Goal: Information Seeking & Learning: Learn about a topic

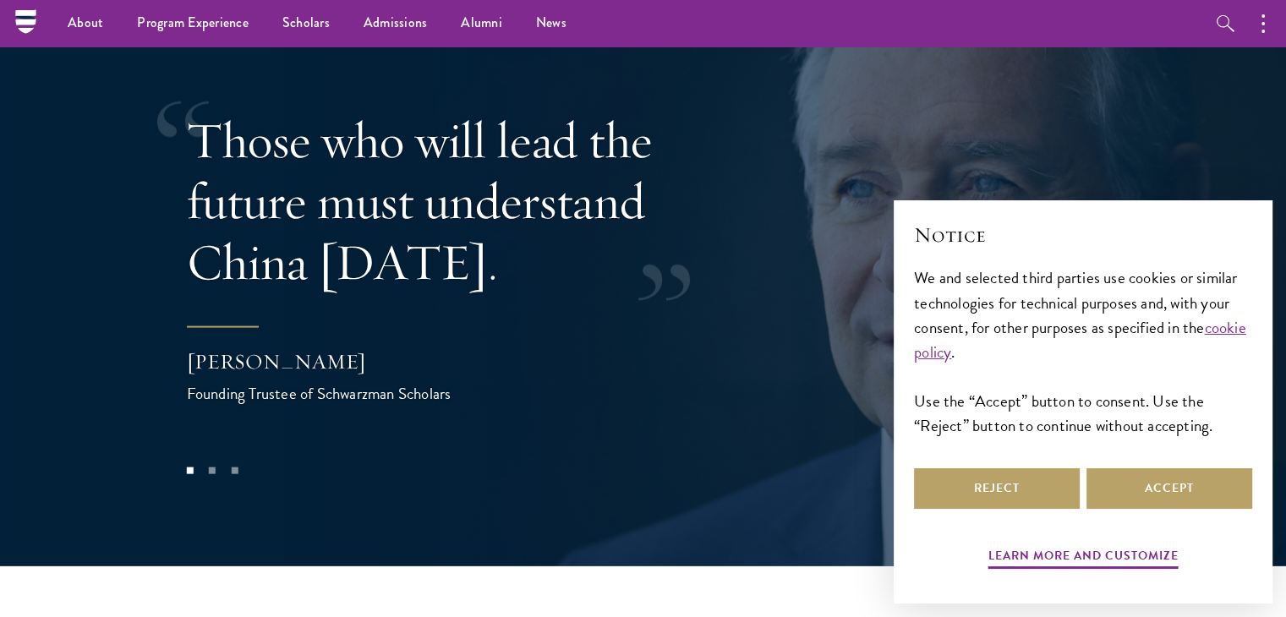
scroll to position [3363, 0]
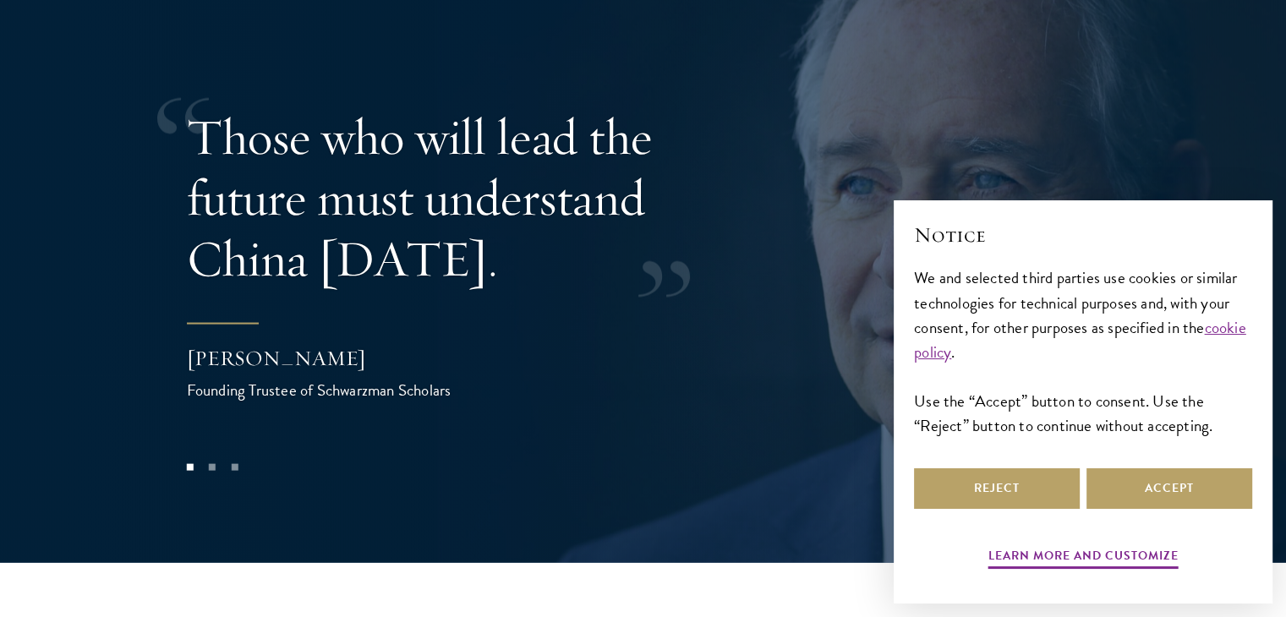
click at [555, 296] on blockquote "Those who will lead the future must understand China [DATE]. [PERSON_NAME] Foun…" at bounding box center [529, 255] width 685 height 296
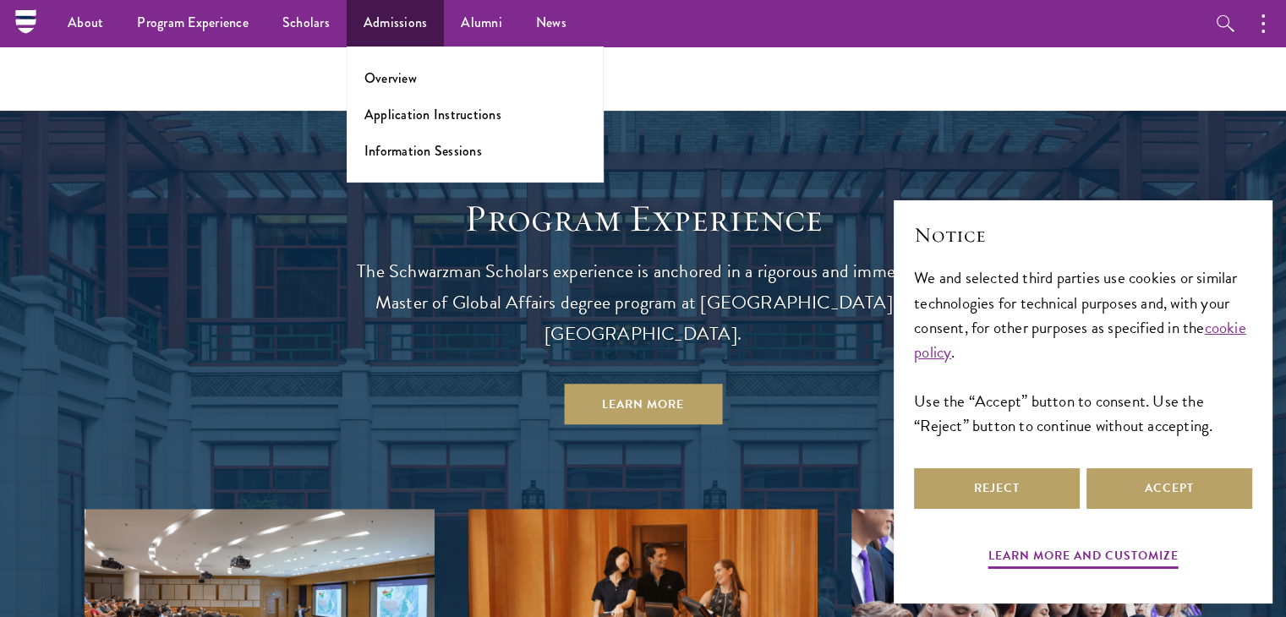
scroll to position [1212, 0]
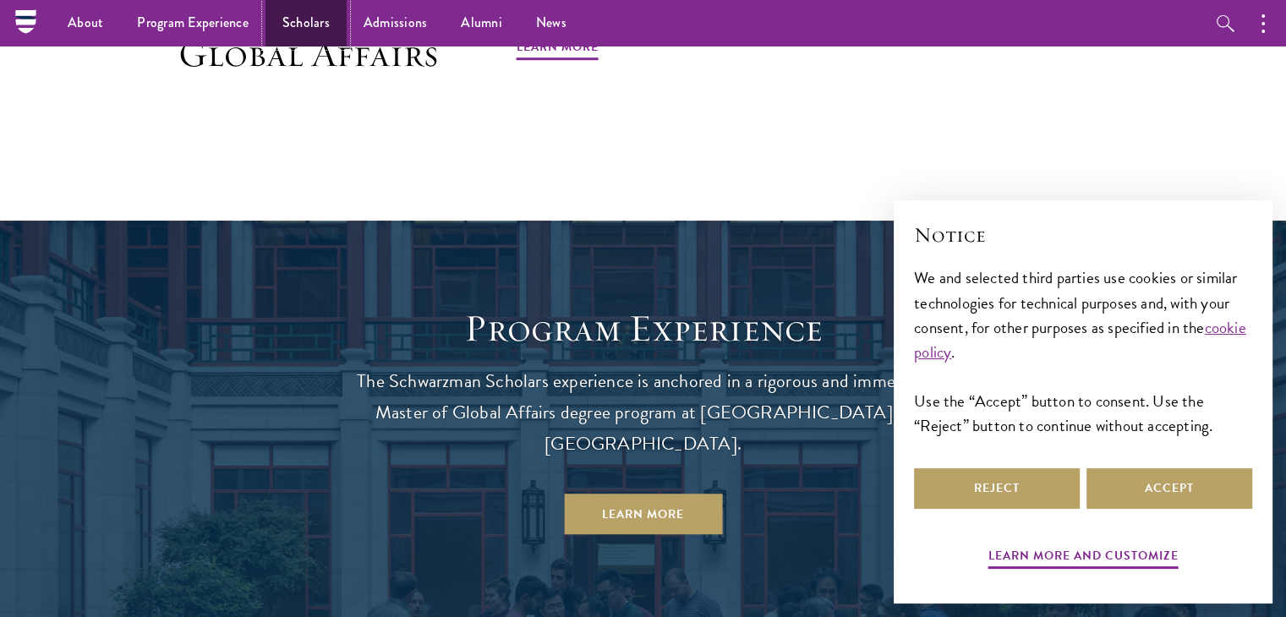
click at [342, 21] on link "Scholars" at bounding box center [306, 23] width 81 height 47
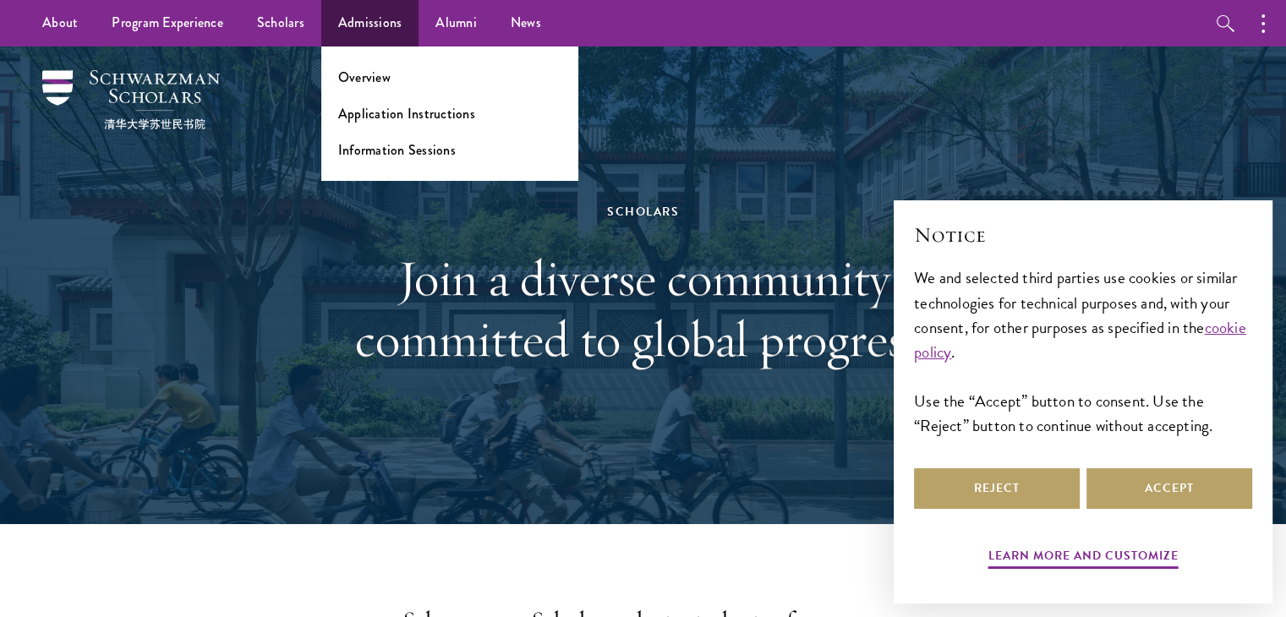
click at [369, 90] on ul "Overview Application Instructions Information Sessions" at bounding box center [449, 114] width 257 height 134
click at [369, 83] on link "Overview" at bounding box center [364, 77] width 52 height 19
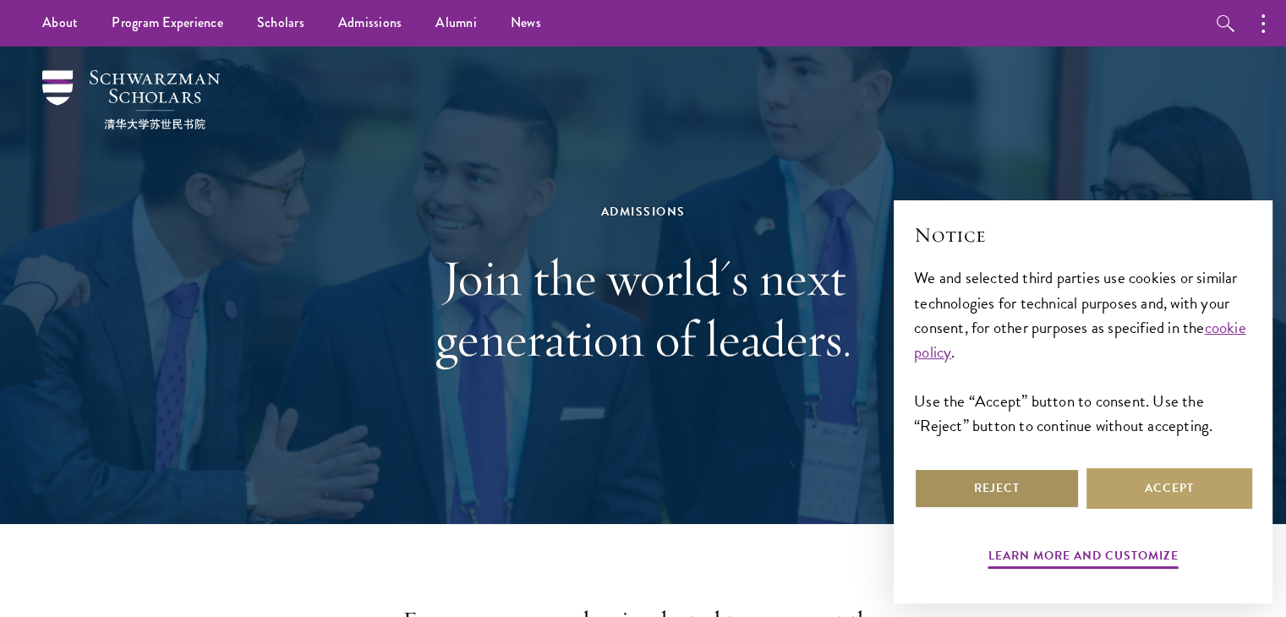
click at [941, 489] on button "Reject" at bounding box center [997, 489] width 166 height 41
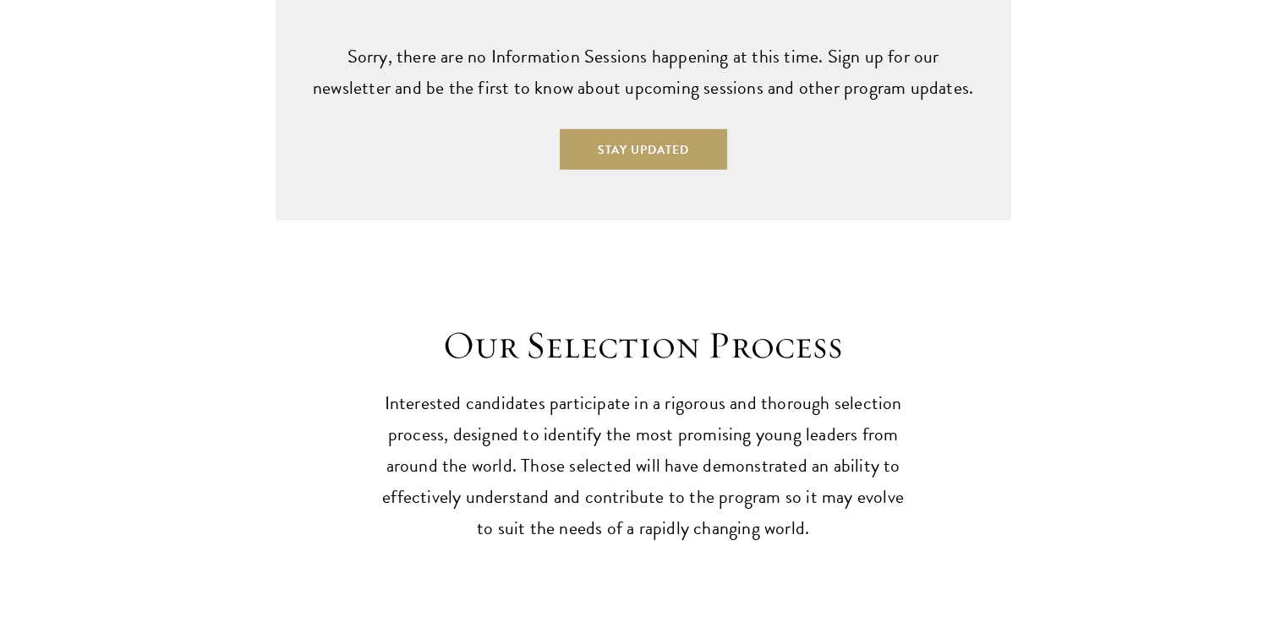
scroll to position [4466, 0]
